Goal: Task Accomplishment & Management: Complete application form

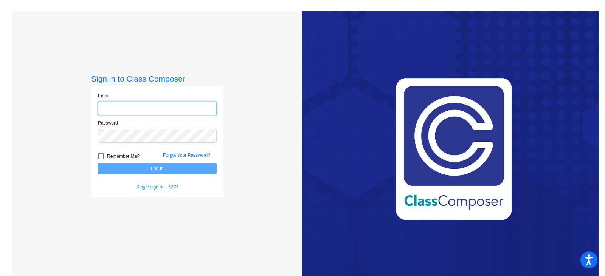
type input "[PERSON_NAME][EMAIL_ADDRESS][PERSON_NAME][DOMAIN_NAME]"
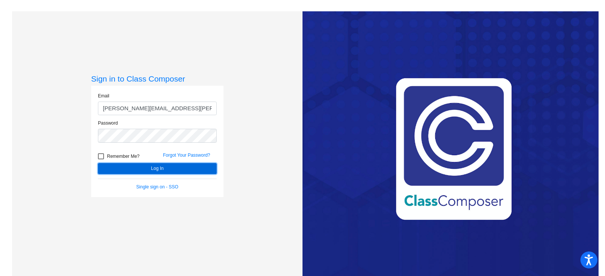
click at [148, 169] on button "Log In" at bounding box center [157, 168] width 119 height 11
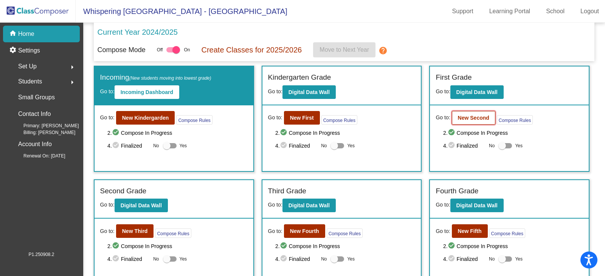
click at [461, 117] on b "New Second" at bounding box center [473, 118] width 31 height 6
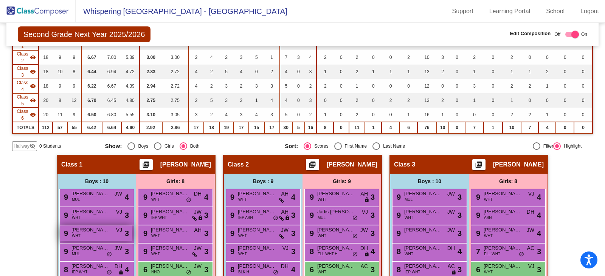
scroll to position [151, 0]
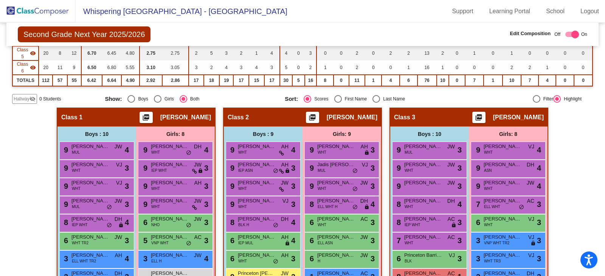
click at [19, 98] on span "Hallway" at bounding box center [22, 99] width 16 height 7
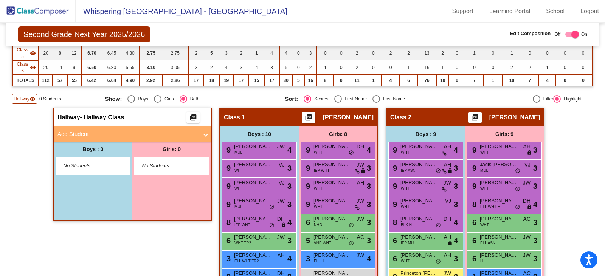
click at [204, 137] on span at bounding box center [205, 134] width 3 height 9
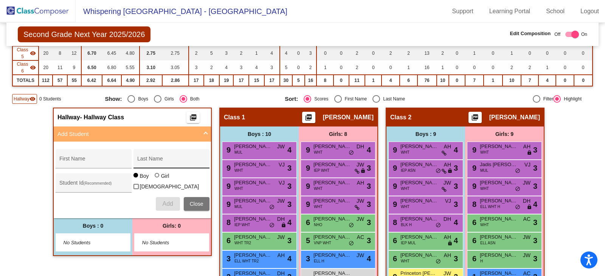
click at [147, 159] on input "Last Name" at bounding box center [171, 162] width 68 height 6
paste input "[PERSON_NAME]"
type input "[PERSON_NAME]"
click at [68, 158] on div "First Name" at bounding box center [93, 160] width 68 height 15
paste input "Jovie"
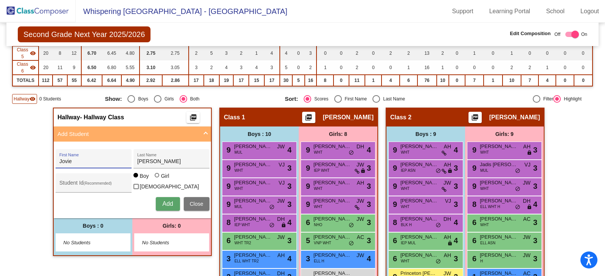
type input "Jovie"
click at [70, 186] on input "Student Id (Recommended)" at bounding box center [93, 186] width 68 height 6
paste input "4806932375"
type input "4806932375"
click at [156, 178] on div at bounding box center [157, 175] width 5 height 5
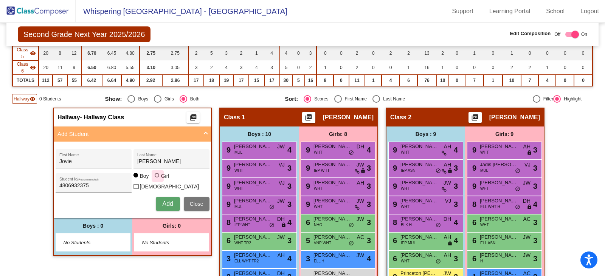
click at [157, 179] on input "Girl" at bounding box center [157, 179] width 0 height 0
radio input "true"
click at [163, 203] on span "Add" at bounding box center [167, 204] width 11 height 6
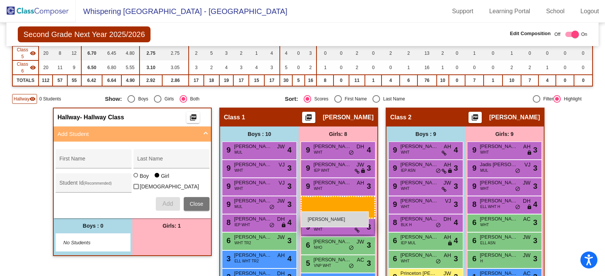
drag, startPoint x: 155, startPoint y: 242, endPoint x: 301, endPoint y: 203, distance: 151.2
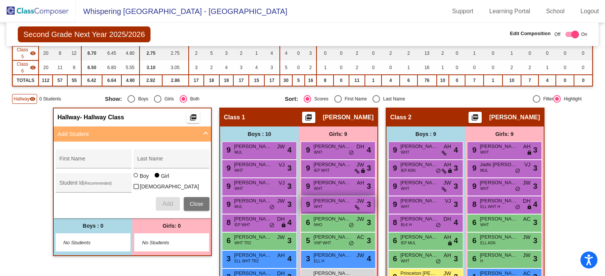
click at [302, 203] on div "9 [PERSON_NAME] WHT JW lock do_not_disturb_alt 3" at bounding box center [338, 203] width 72 height 15
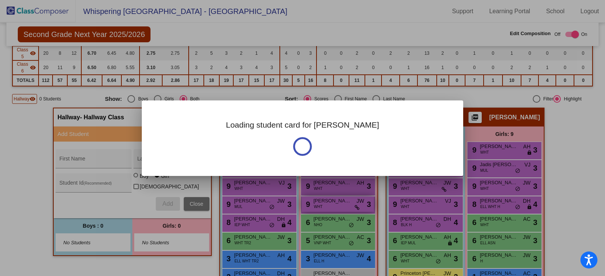
click at [301, 198] on div "Loading student card for [PERSON_NAME]" at bounding box center [302, 138] width 605 height 276
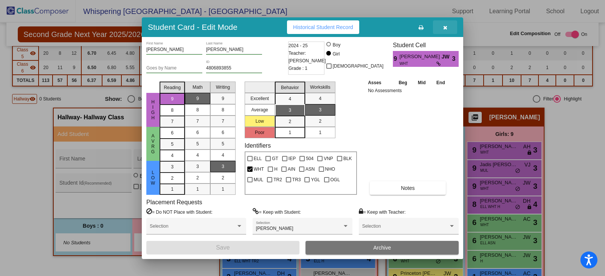
click at [442, 24] on button "button" at bounding box center [445, 27] width 24 height 14
